Goal: Task Accomplishment & Management: Complete application form

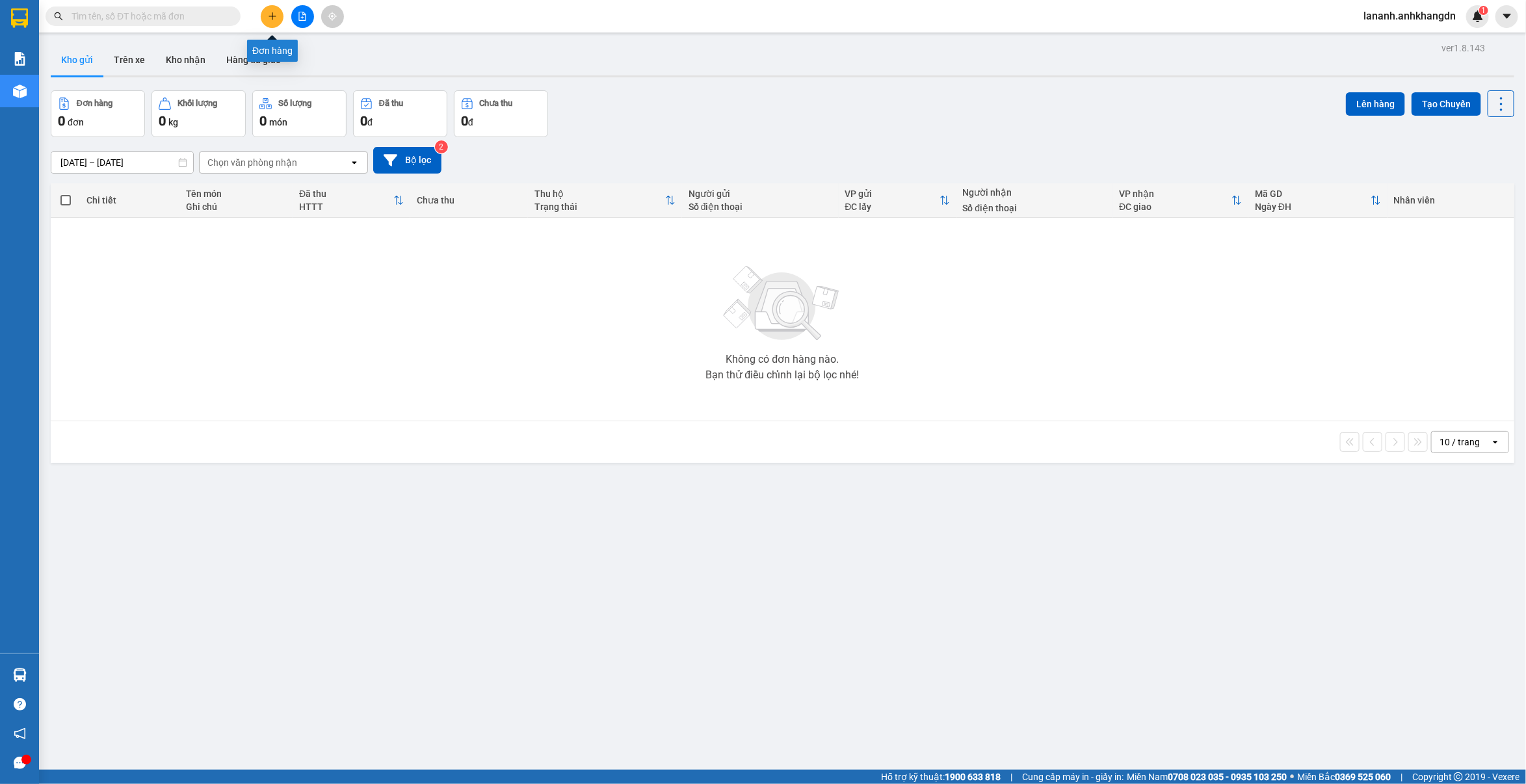
click at [275, 16] on icon "plus" at bounding box center [272, 15] width 7 height 1
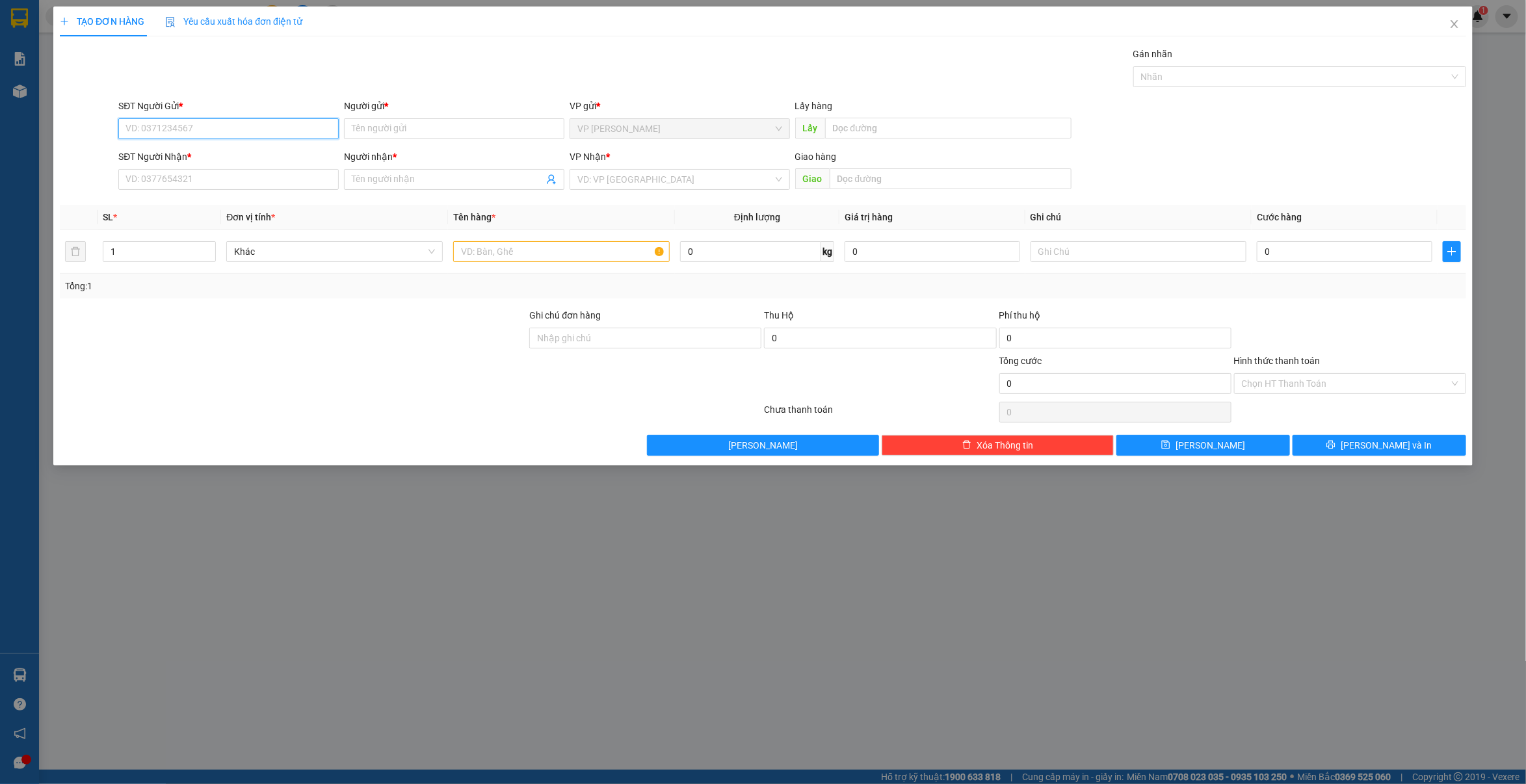
click at [206, 129] on input "SĐT Người Gửi *" at bounding box center [229, 129] width 220 height 21
type input "0975399997"
click at [893, 122] on input "text" at bounding box center [948, 128] width 246 height 21
type input "d"
type input "đối diện phở tuyến [PERSON_NAME]"
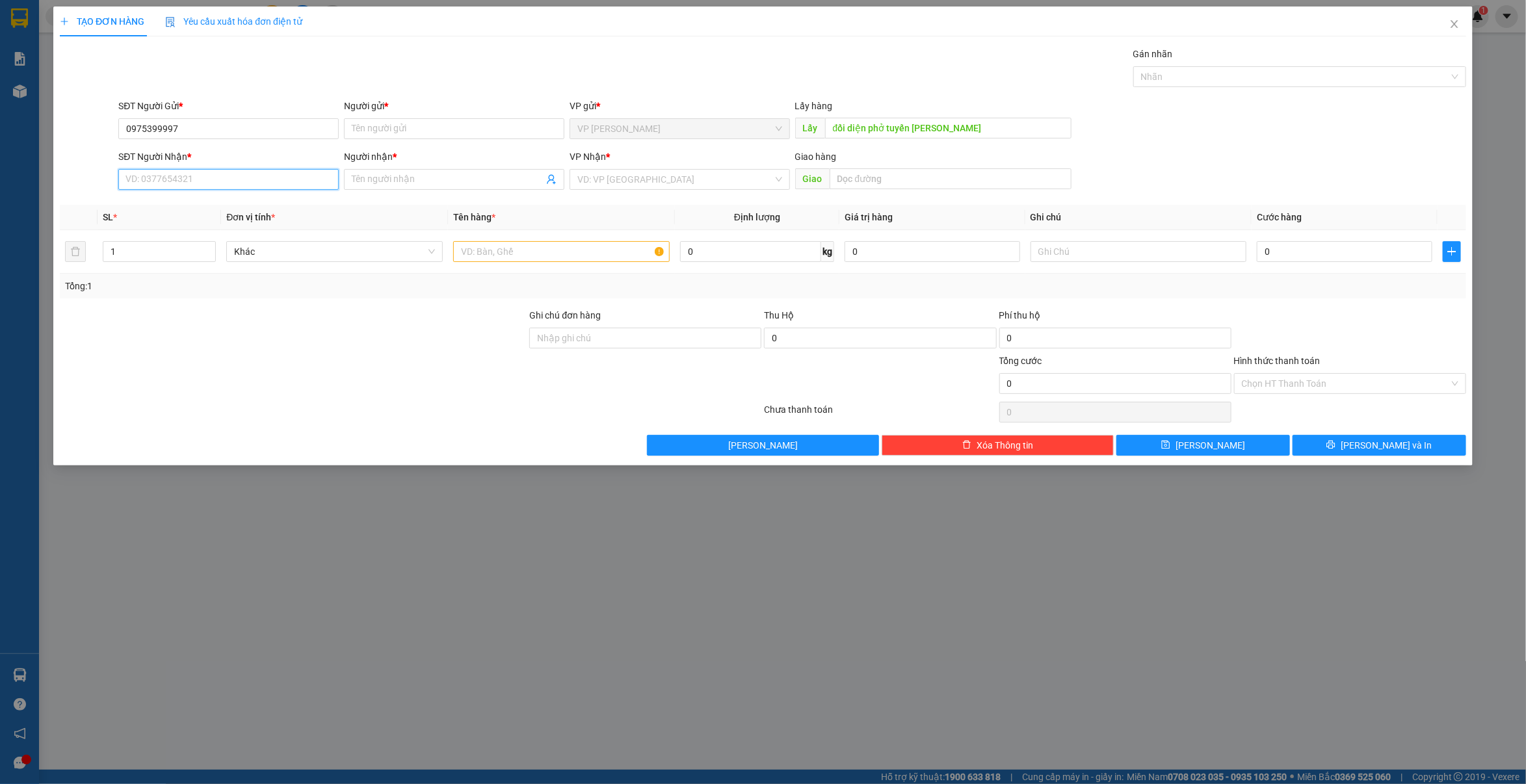
click at [217, 174] on input "SĐT Người Nhận *" at bounding box center [229, 179] width 220 height 21
drag, startPoint x: 127, startPoint y: 130, endPoint x: 216, endPoint y: 130, distance: 89.0
click at [216, 130] on input "0975399997" at bounding box center [229, 129] width 220 height 21
paste input "0975399997"
type input "0975399997"
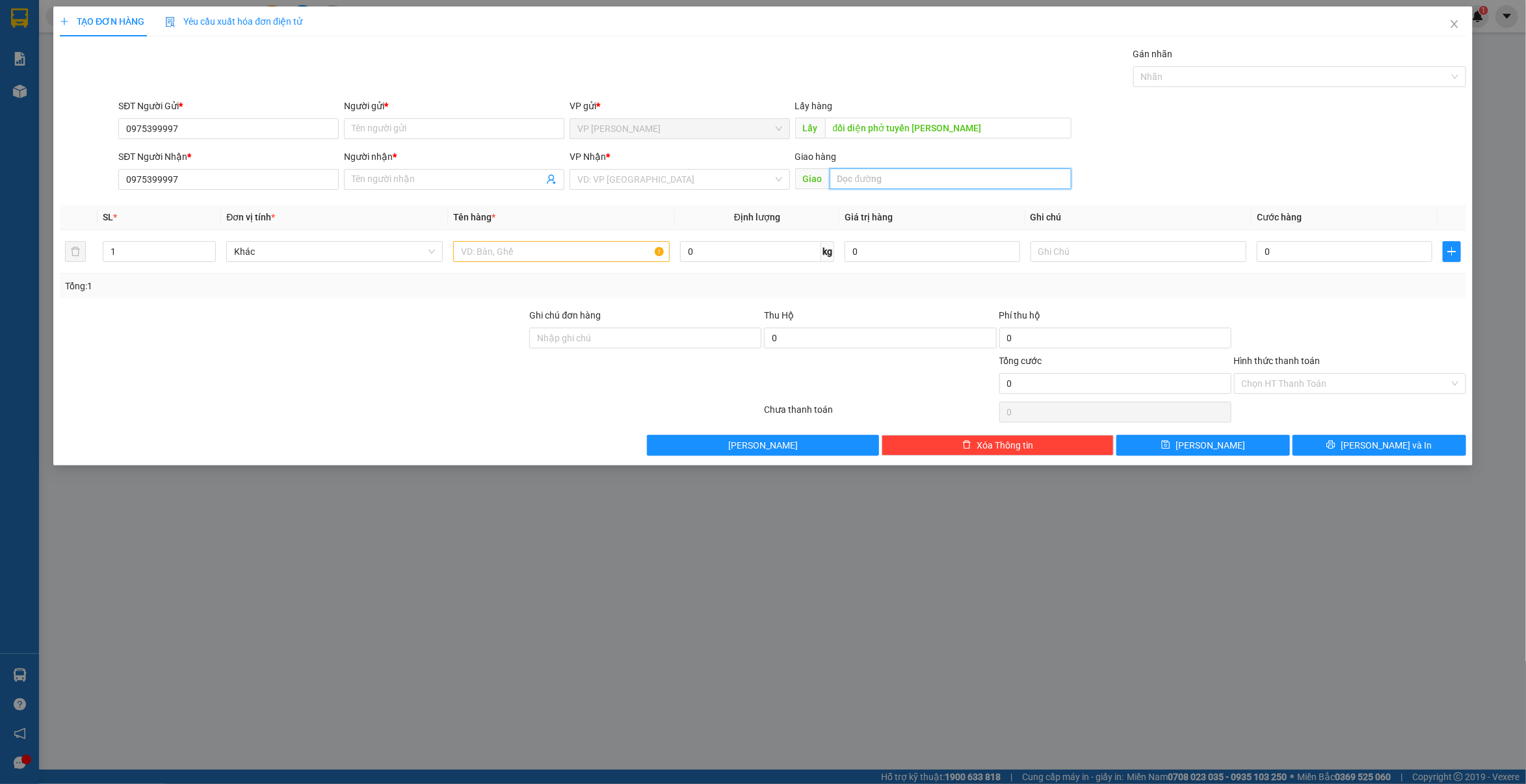
click at [852, 180] on input "text" at bounding box center [950, 179] width 242 height 21
type input "dĩ an bình dương"
click at [621, 181] on input "search" at bounding box center [675, 179] width 195 height 20
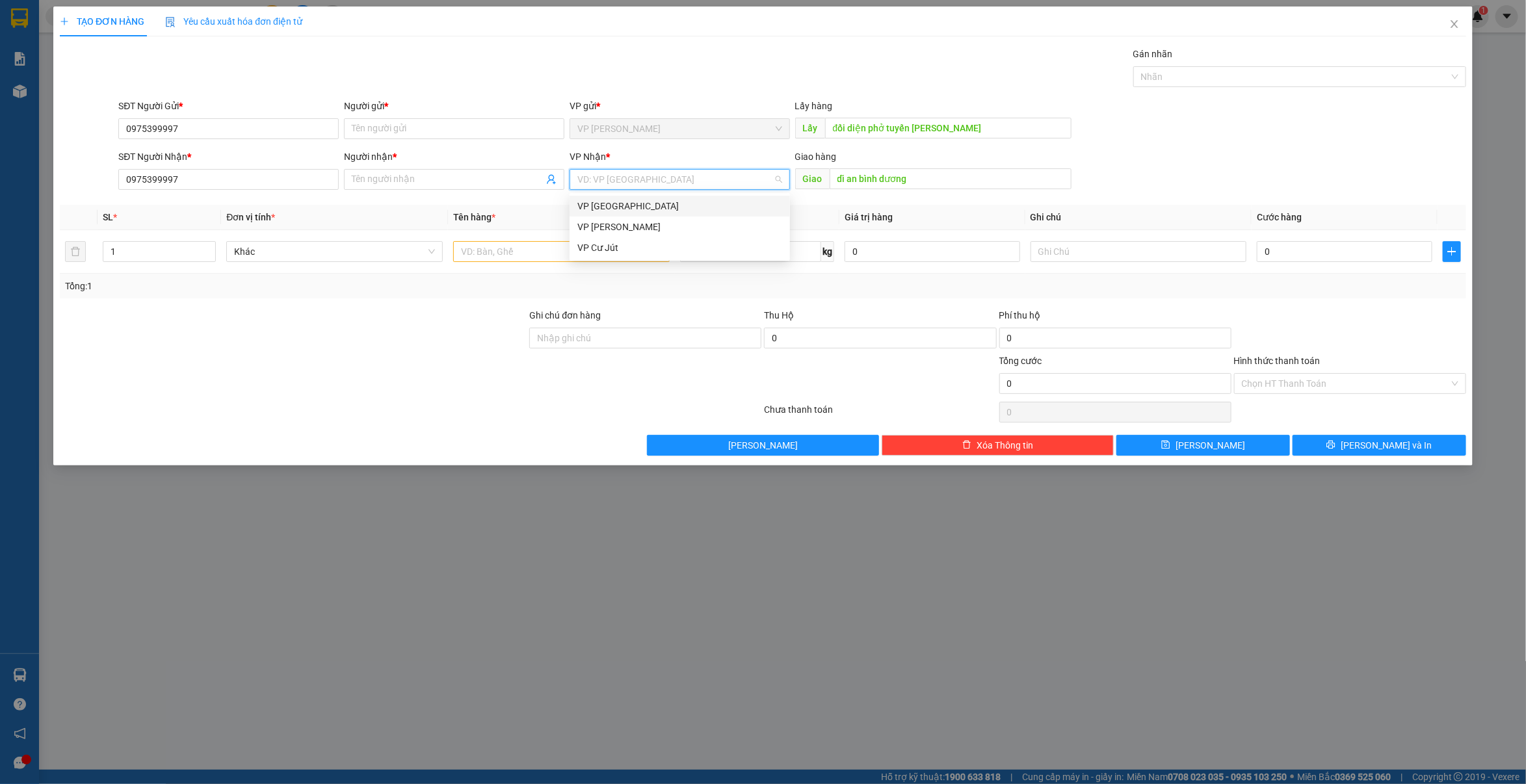
drag, startPoint x: 621, startPoint y: 212, endPoint x: 501, endPoint y: 158, distance: 131.6
click at [618, 209] on div "VP [GEOGRAPHIC_DATA]" at bounding box center [680, 206] width 205 height 15
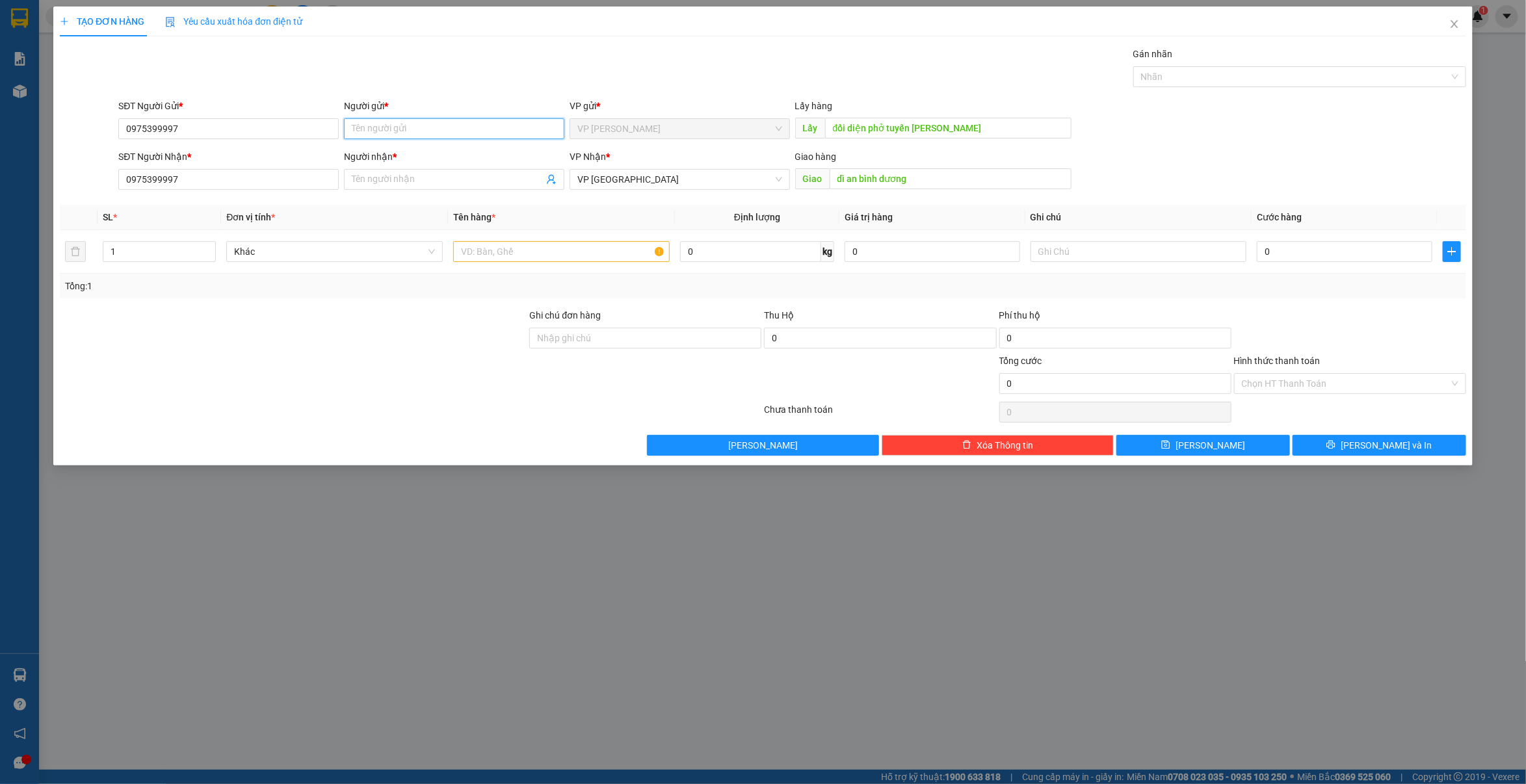
click at [431, 124] on input "Người gửi *" at bounding box center [454, 129] width 220 height 21
type input "anh linh"
click at [422, 180] on input "Người nhận *" at bounding box center [448, 179] width 192 height 15
type input "anh linh"
click at [479, 245] on input "text" at bounding box center [562, 251] width 217 height 21
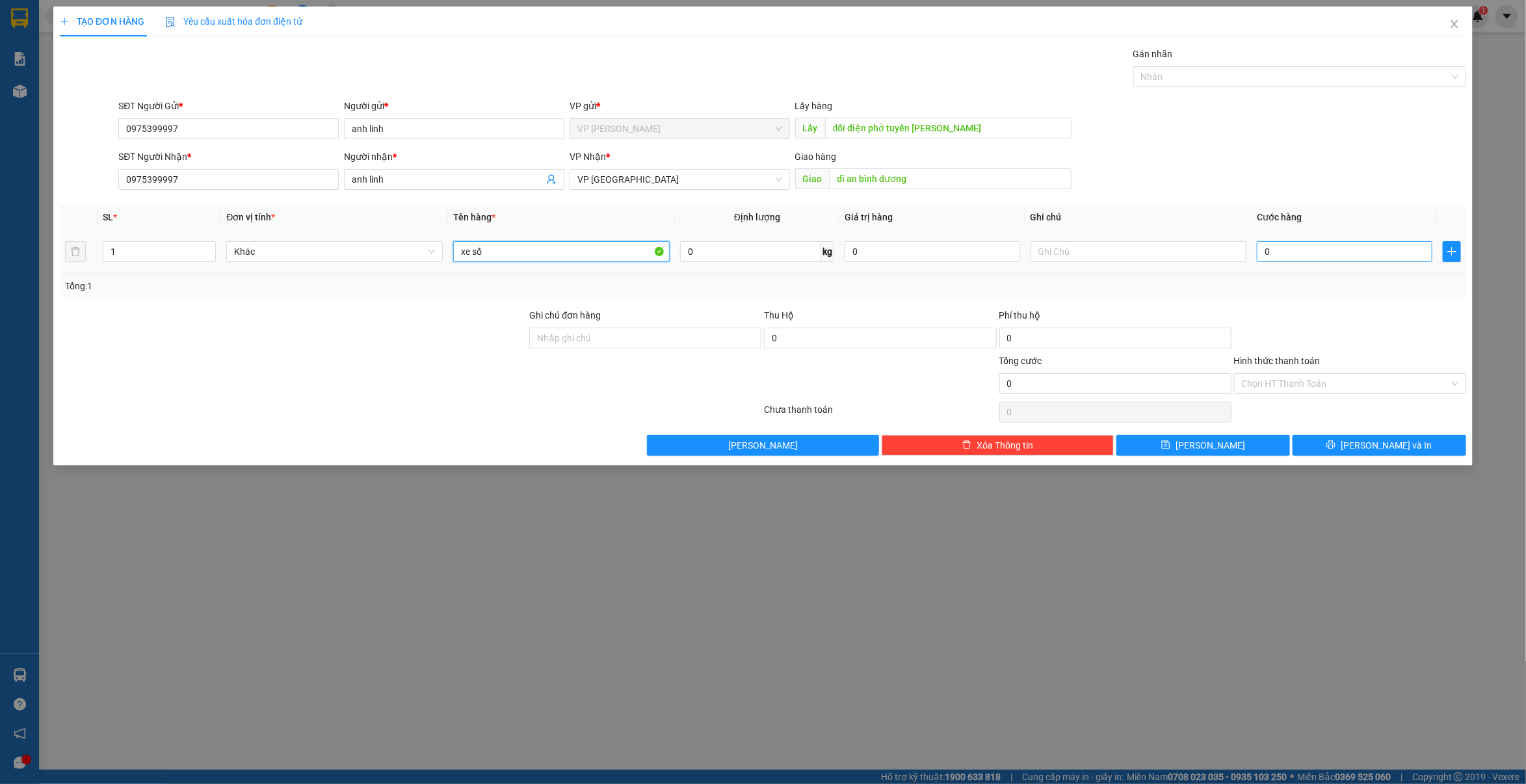
type input "xe số"
click at [1286, 254] on input "0" at bounding box center [1344, 251] width 175 height 21
type input "2"
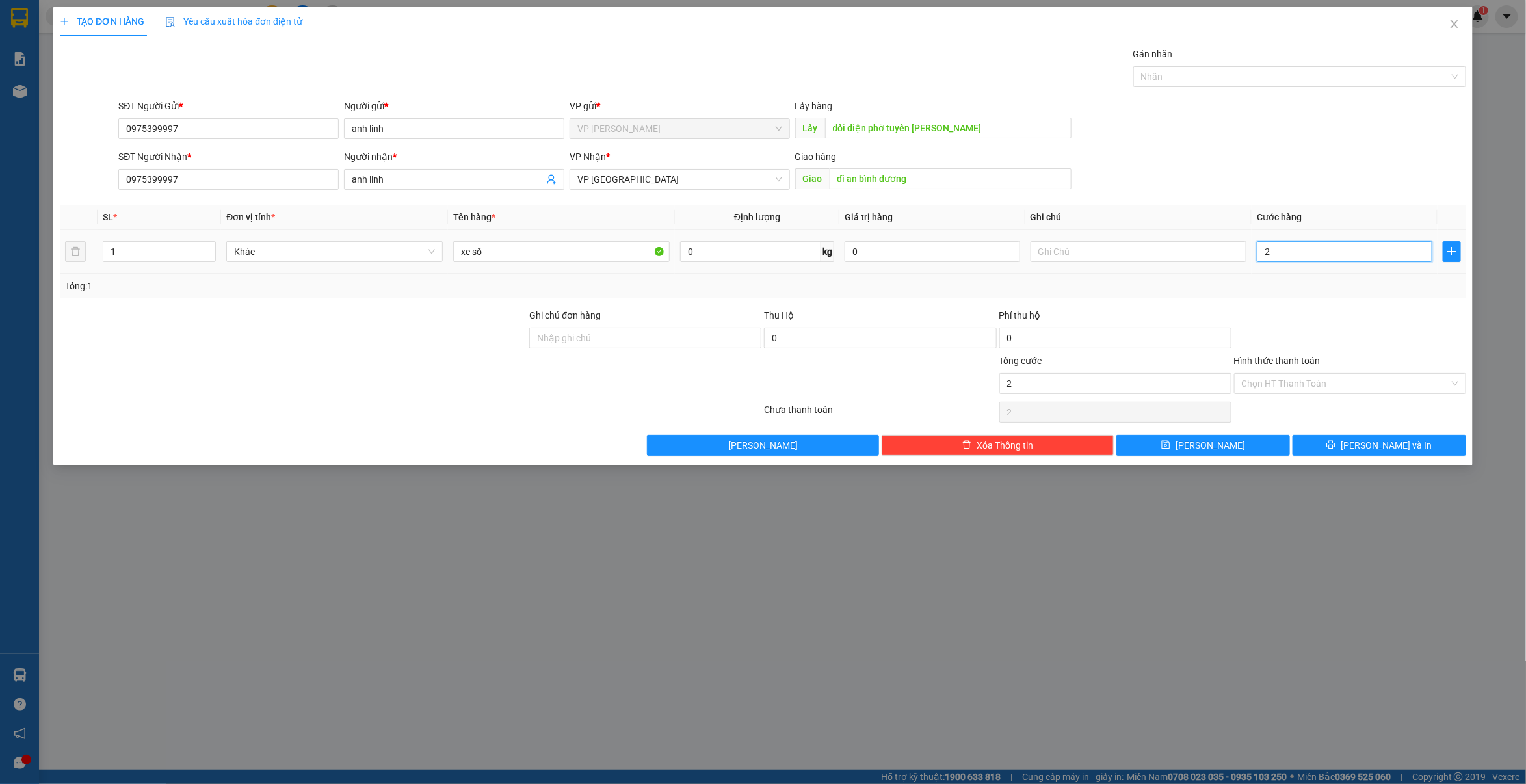
type input "25"
type input "250"
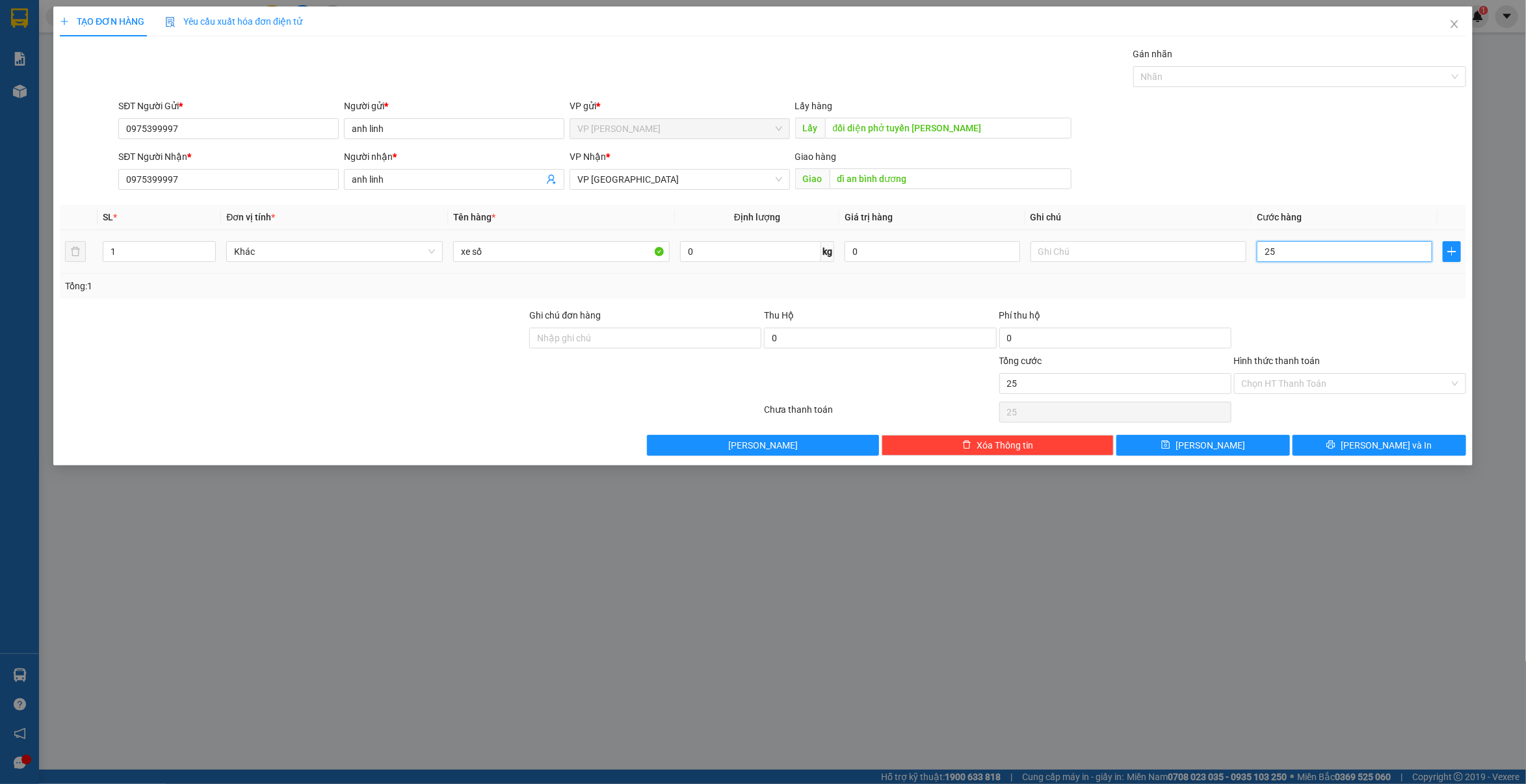
type input "250"
type input "2.500"
type input "25.000"
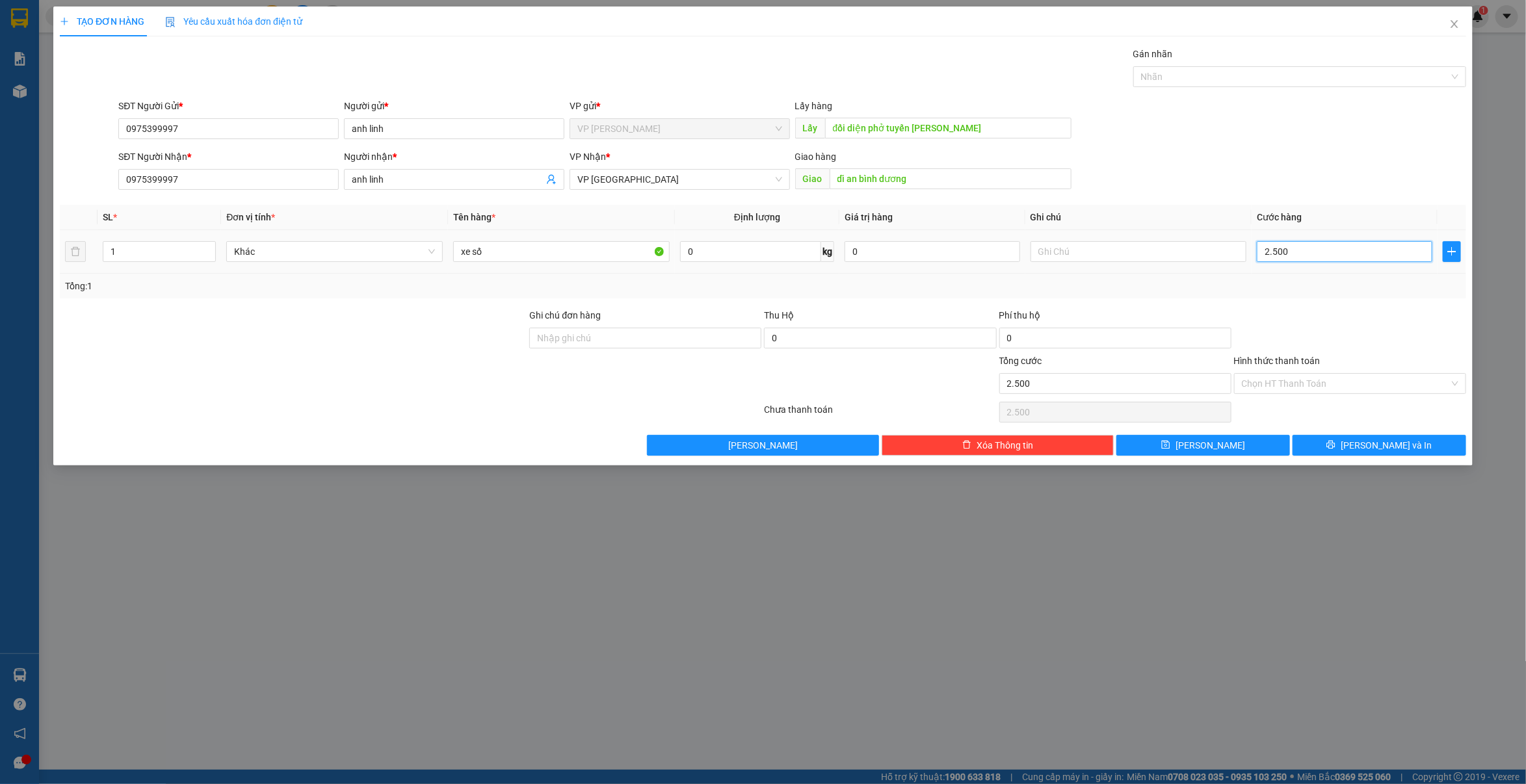
type input "25.000"
type input "250.000"
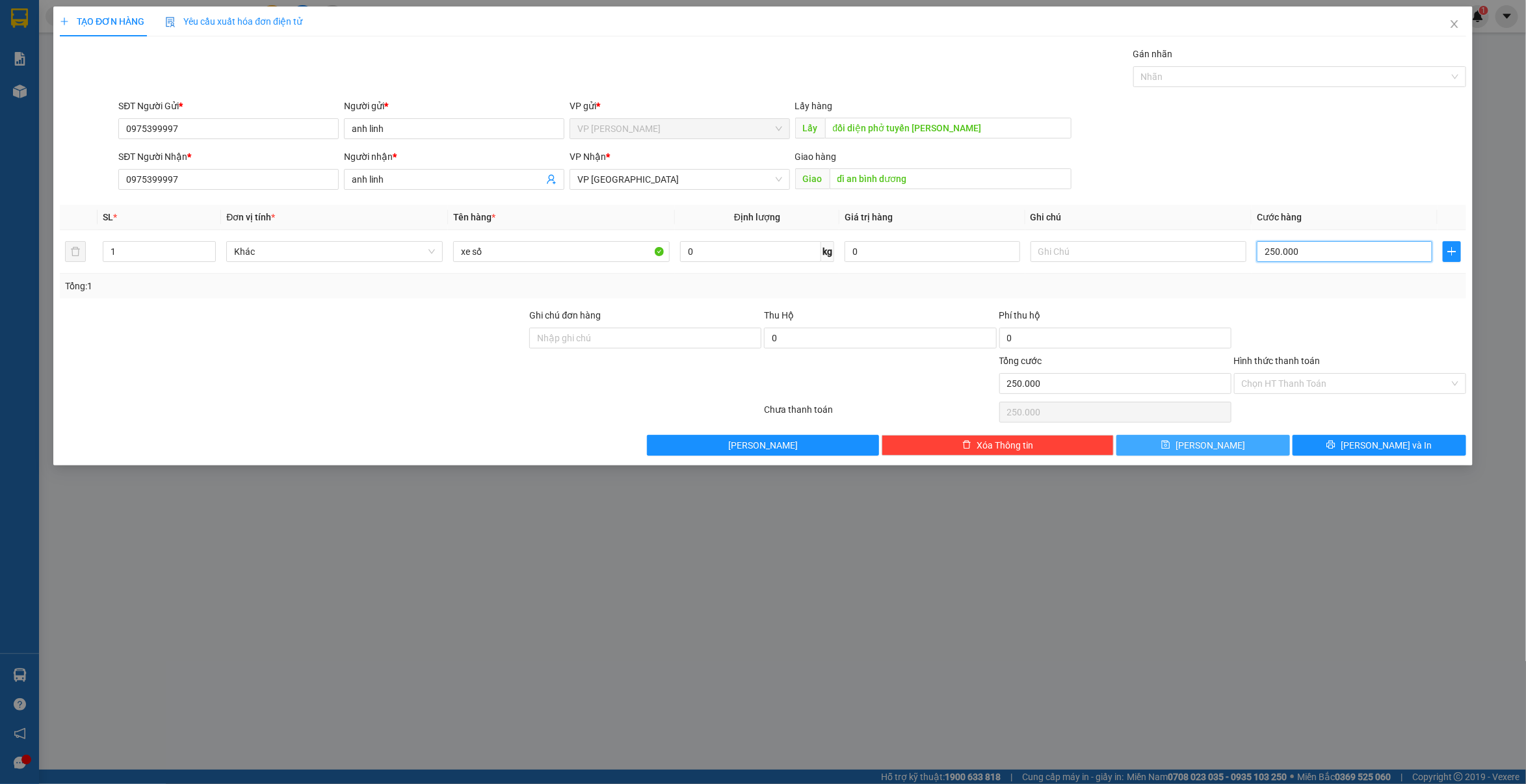
type input "250.000"
drag, startPoint x: 1193, startPoint y: 449, endPoint x: 1192, endPoint y: 419, distance: 30.0
click at [1171, 448] on icon "save" at bounding box center [1165, 444] width 9 height 9
type input "0"
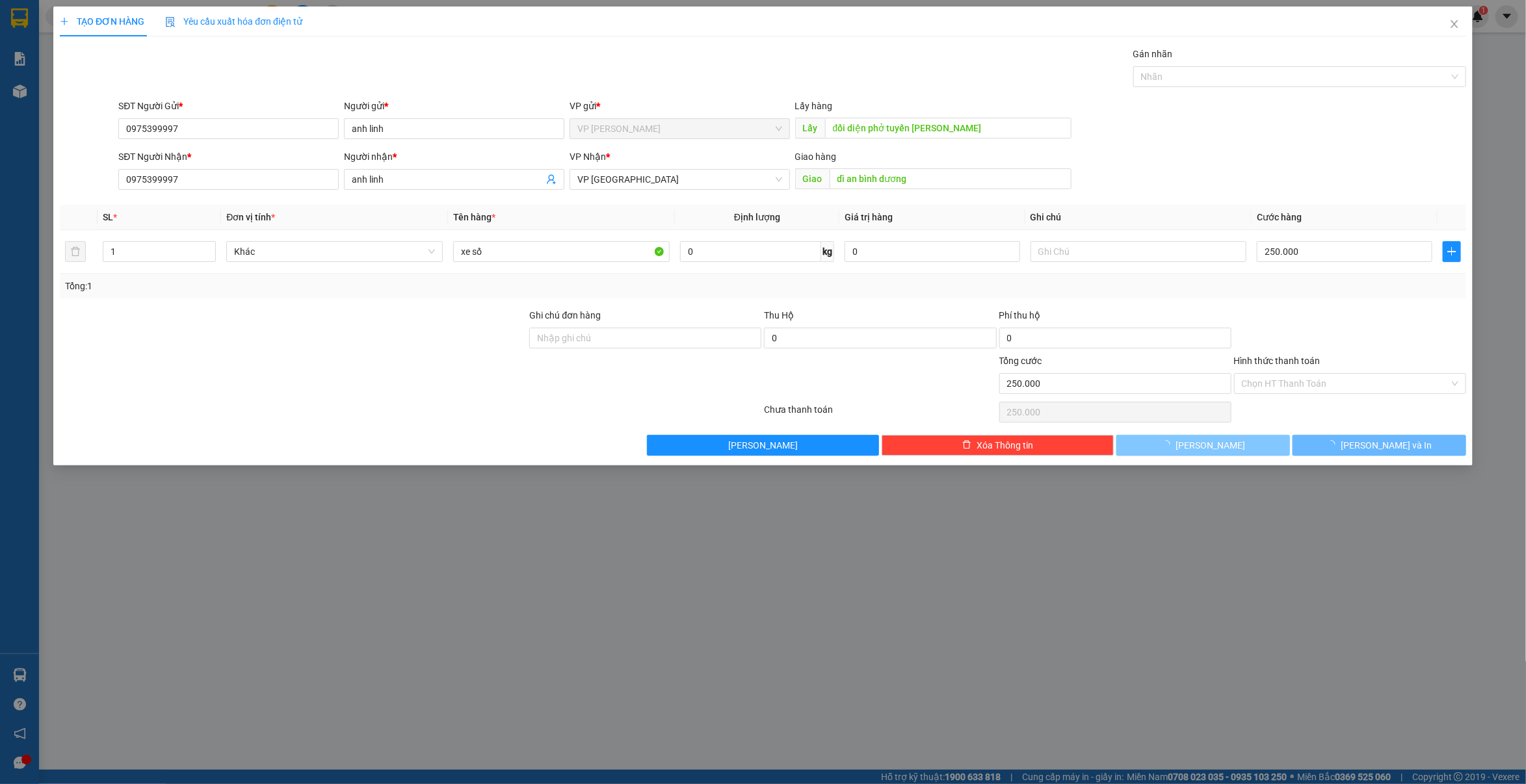
type input "0"
